Goal: Find contact information: Find contact information

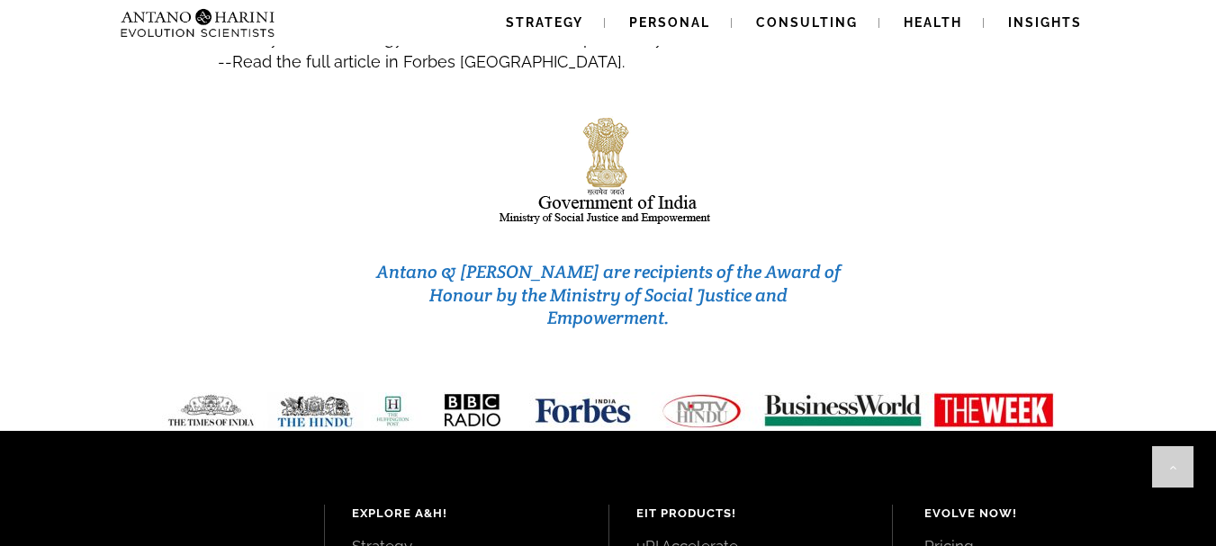
scroll to position [7848, 0]
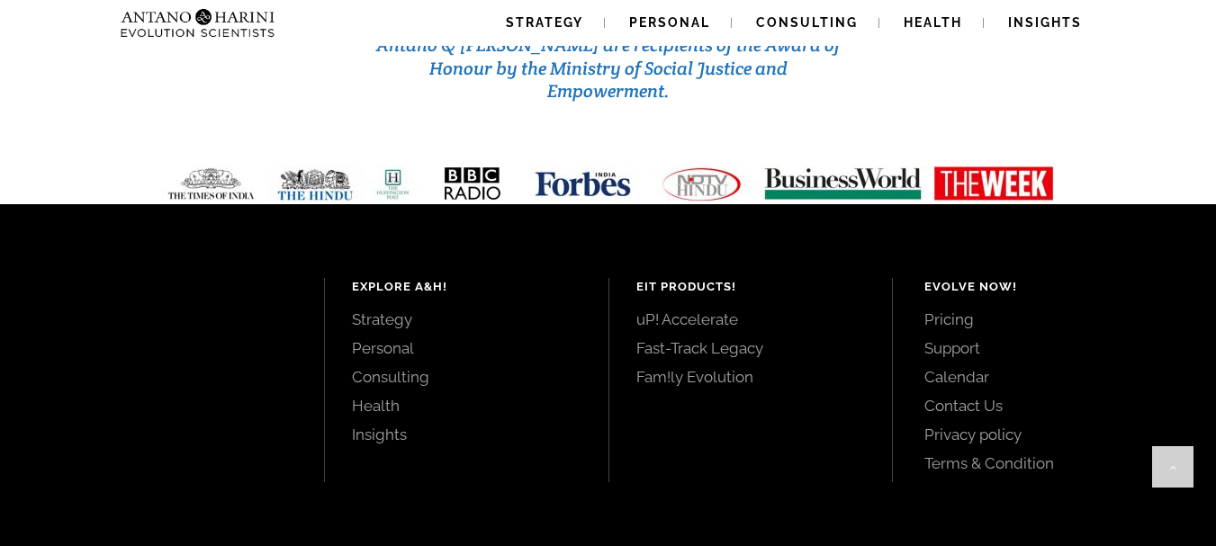
click at [947, 396] on link "Contact Us" at bounding box center [1049, 406] width 251 height 20
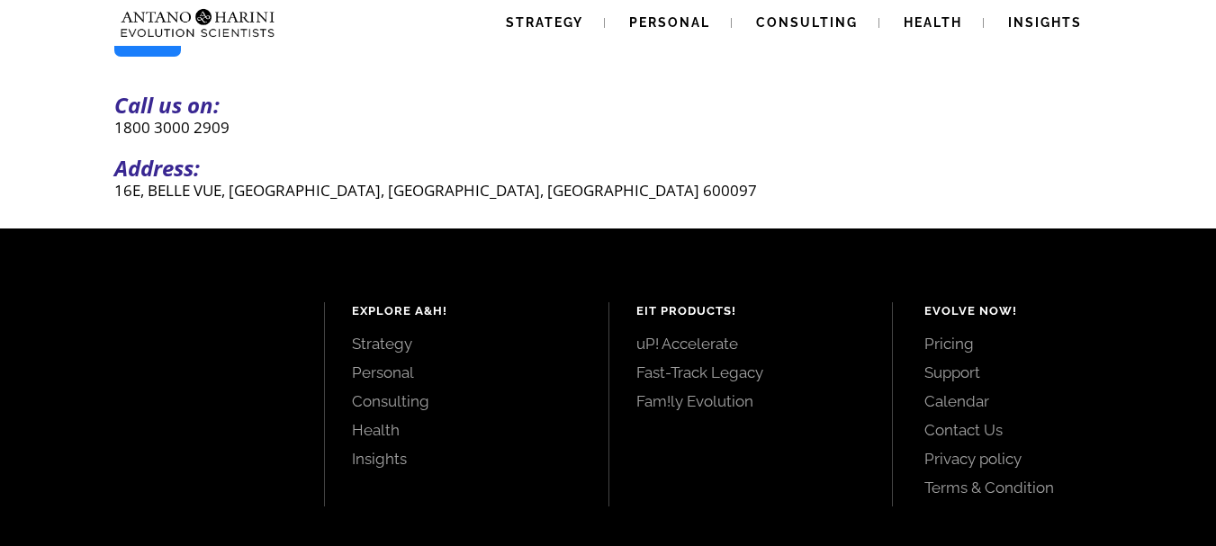
scroll to position [564, 0]
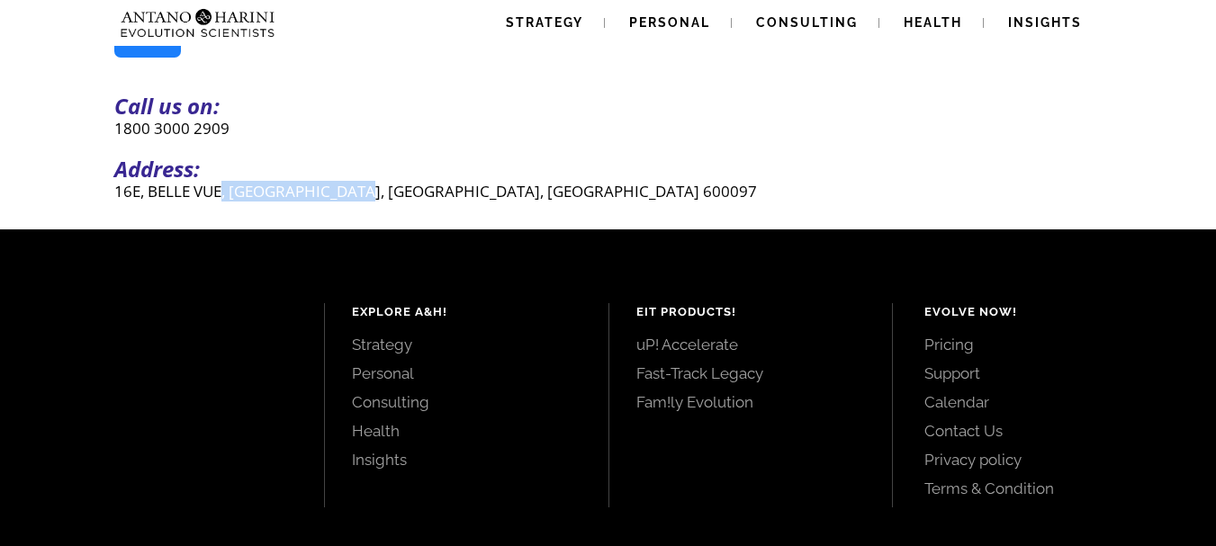
drag, startPoint x: 364, startPoint y: 204, endPoint x: 223, endPoint y: 199, distance: 140.5
click at [223, 199] on p "16E, BELLE VUE, CASUARINA DRIVE, CHENNAI, TAMILNADU 600097" at bounding box center [608, 191] width 988 height 21
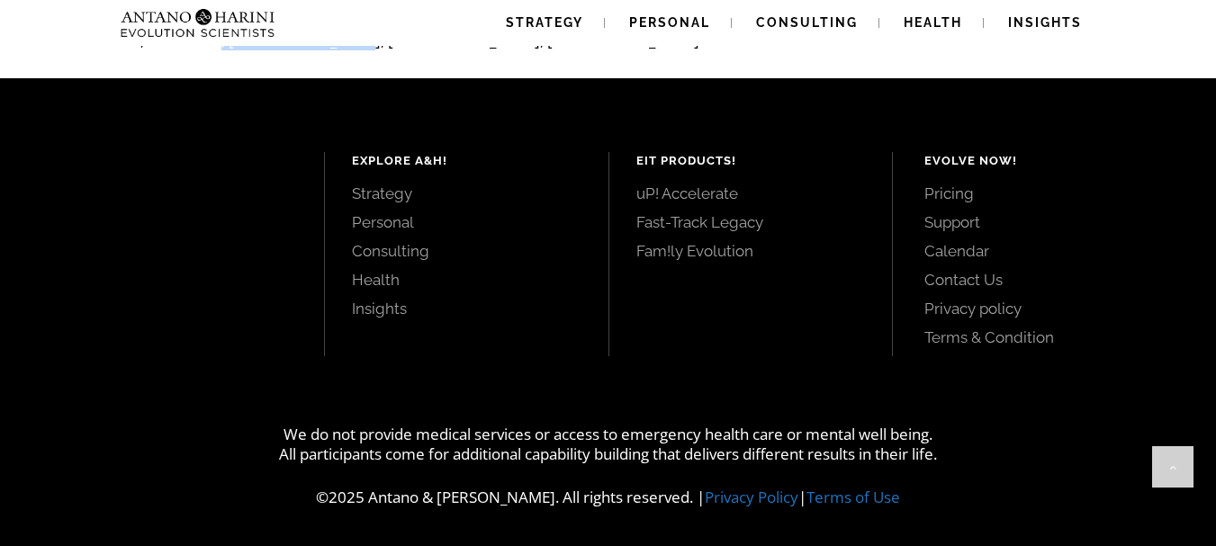
scroll to position [726, 0]
click at [1036, 28] on span "Insights" at bounding box center [1045, 22] width 74 height 14
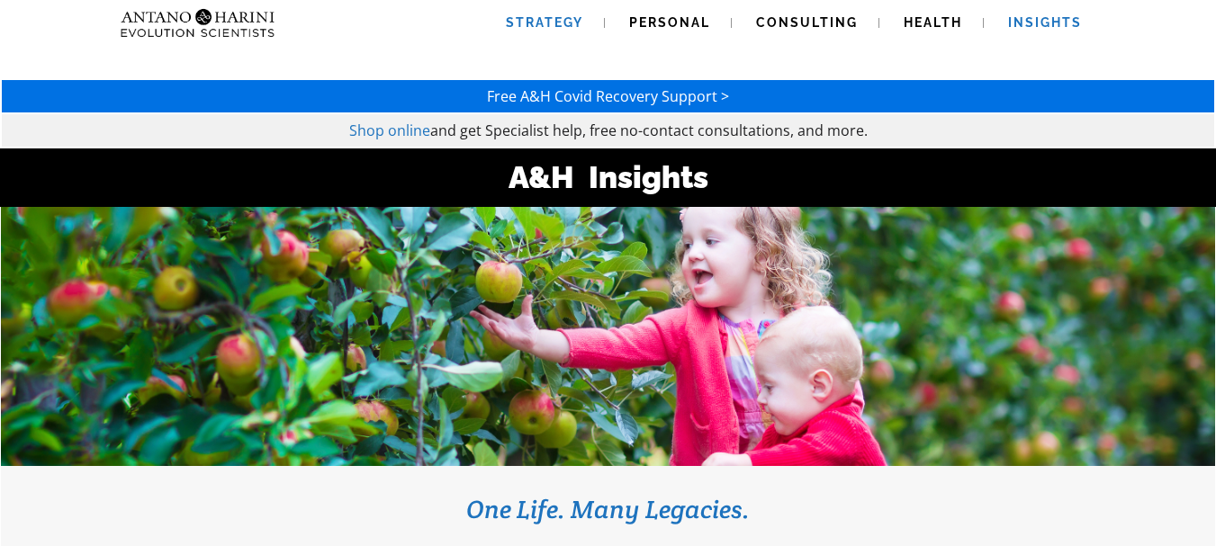
click at [528, 30] on link "Strategy" at bounding box center [544, 23] width 121 height 46
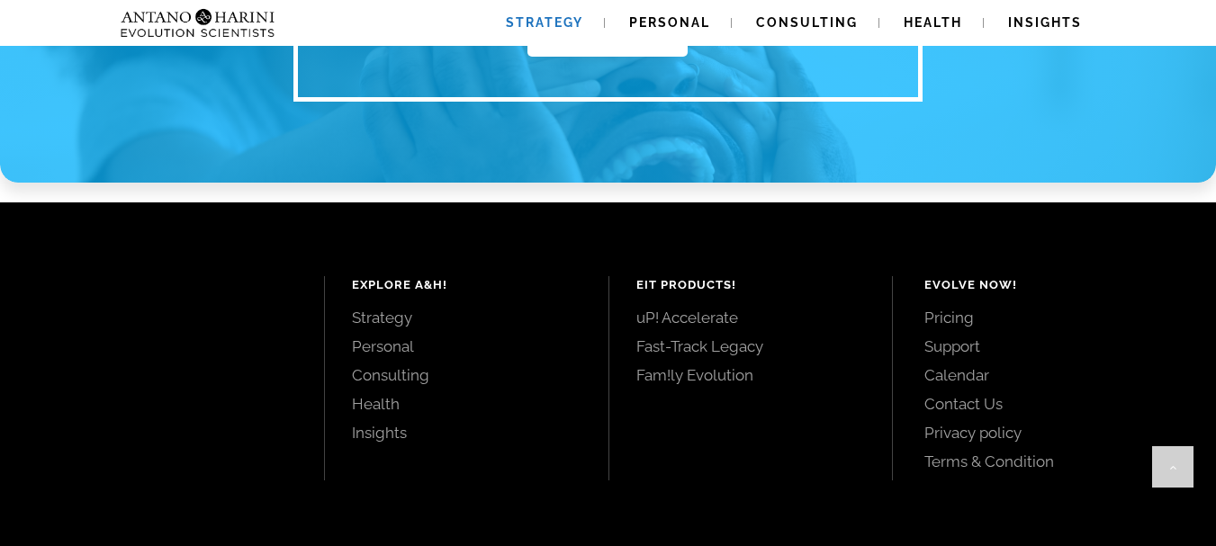
scroll to position [2701, 0]
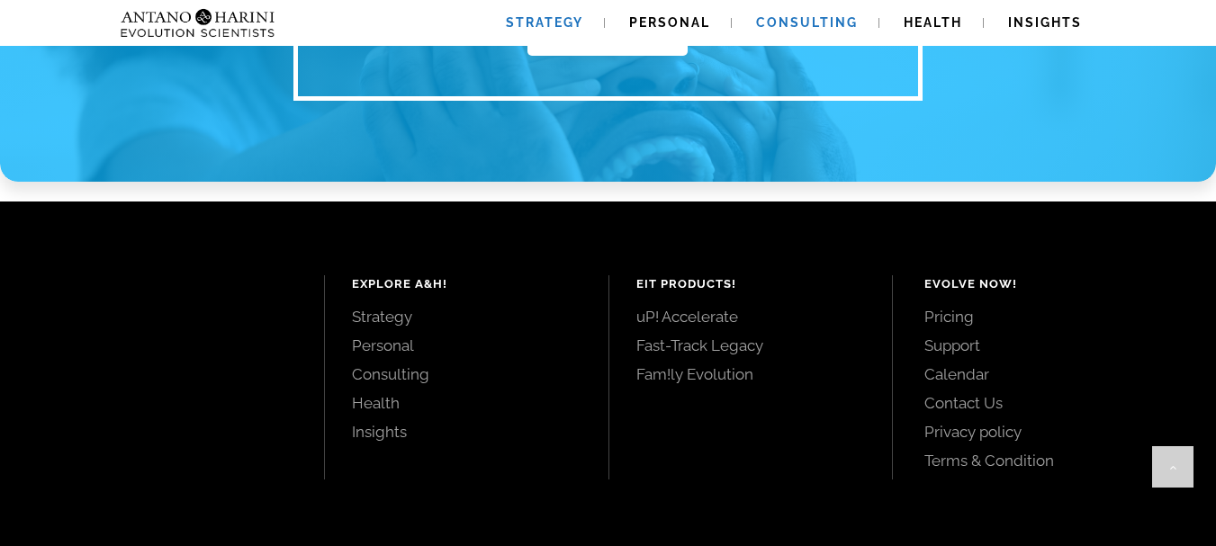
click at [829, 26] on span "Consulting" at bounding box center [807, 22] width 102 height 14
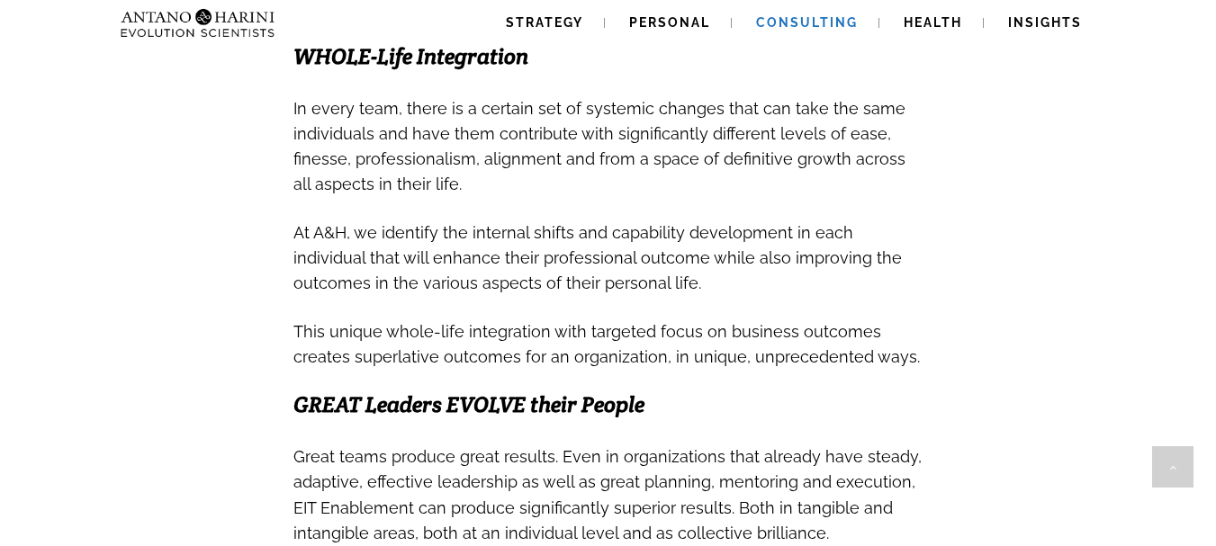
scroll to position [972, 0]
